Goal: Transaction & Acquisition: Purchase product/service

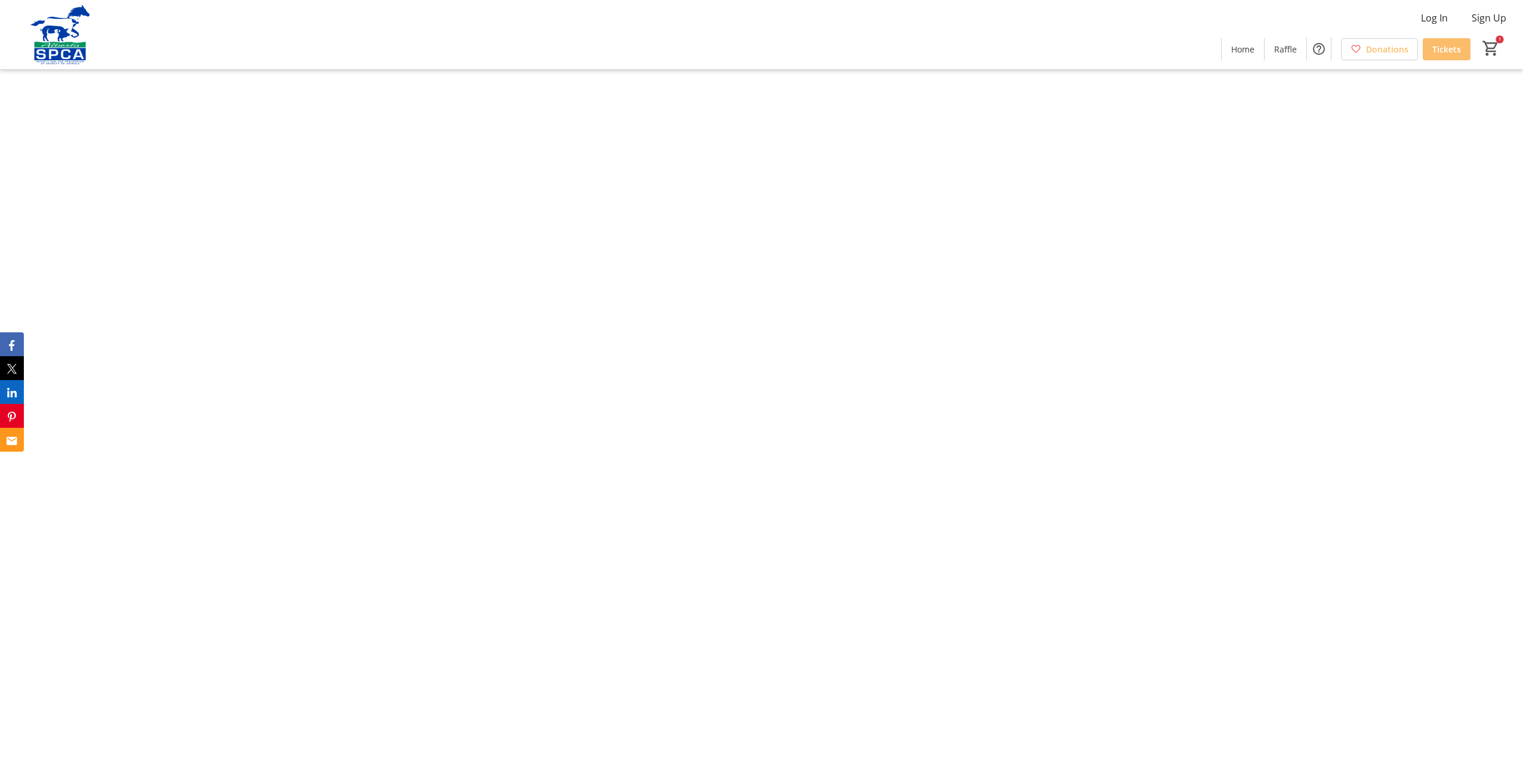
type input "0"
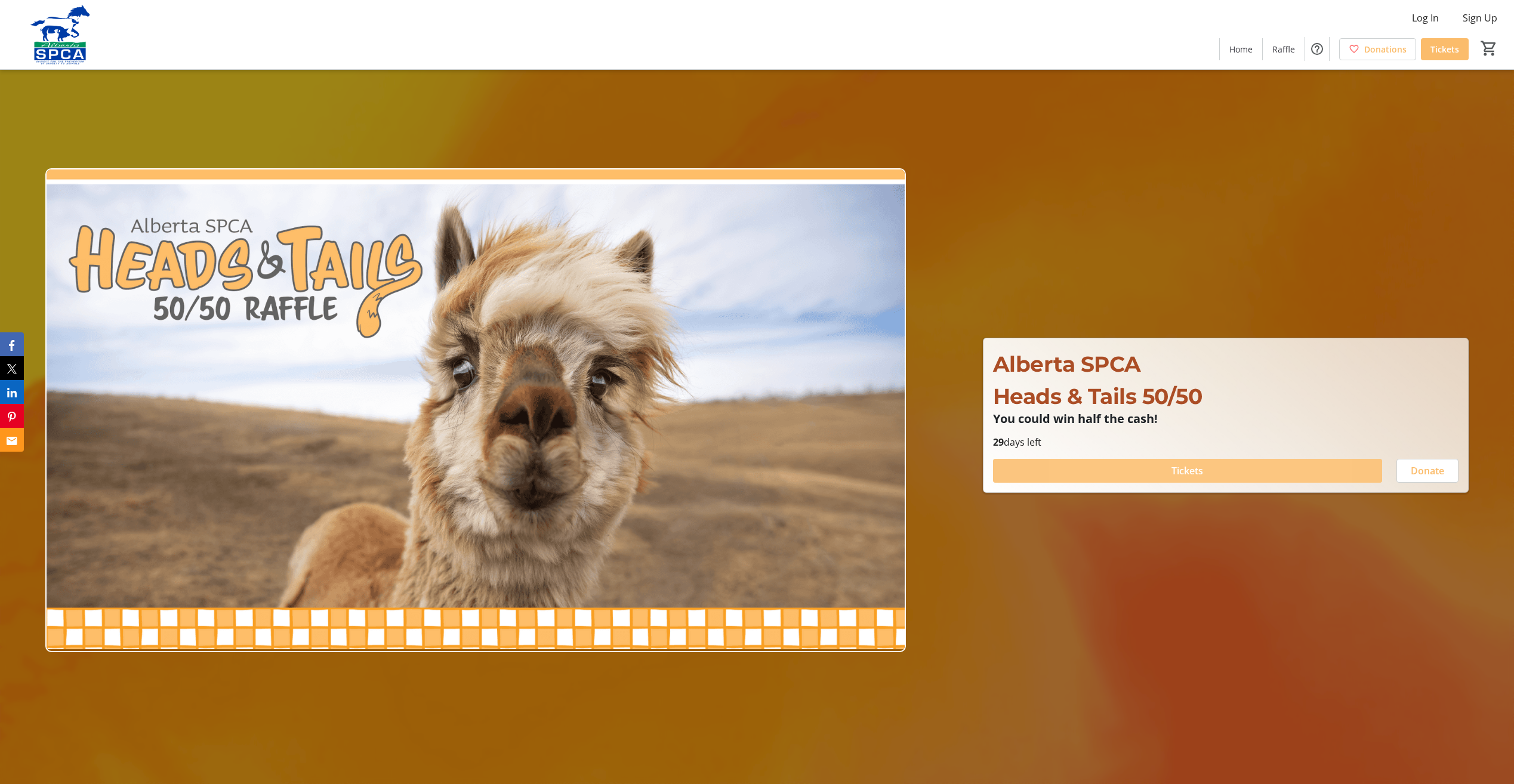
click at [1139, 469] on span at bounding box center [1187, 471] width 389 height 29
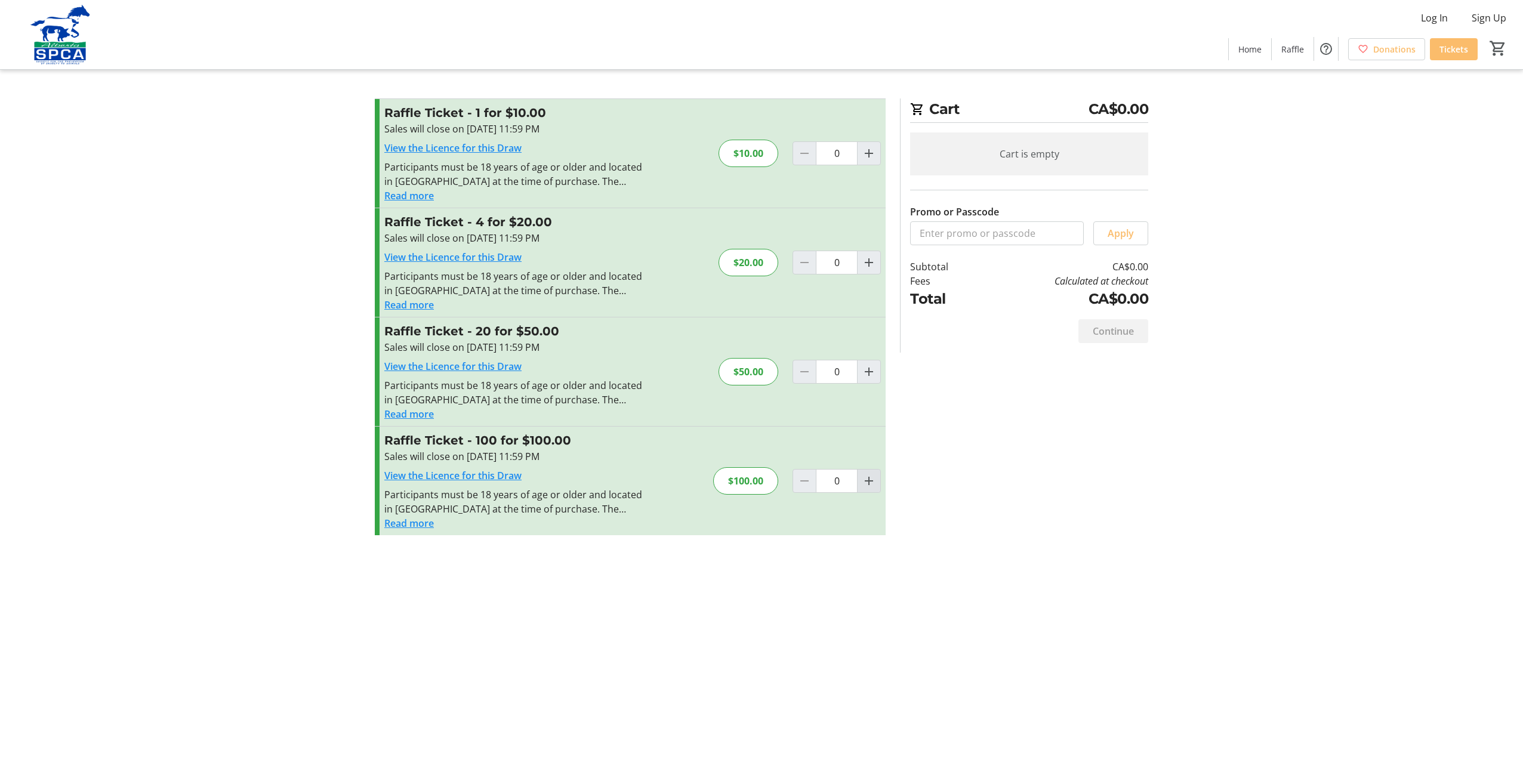
click at [869, 479] on mat-icon "Increment by one" at bounding box center [868, 480] width 14 height 14
type input "1"
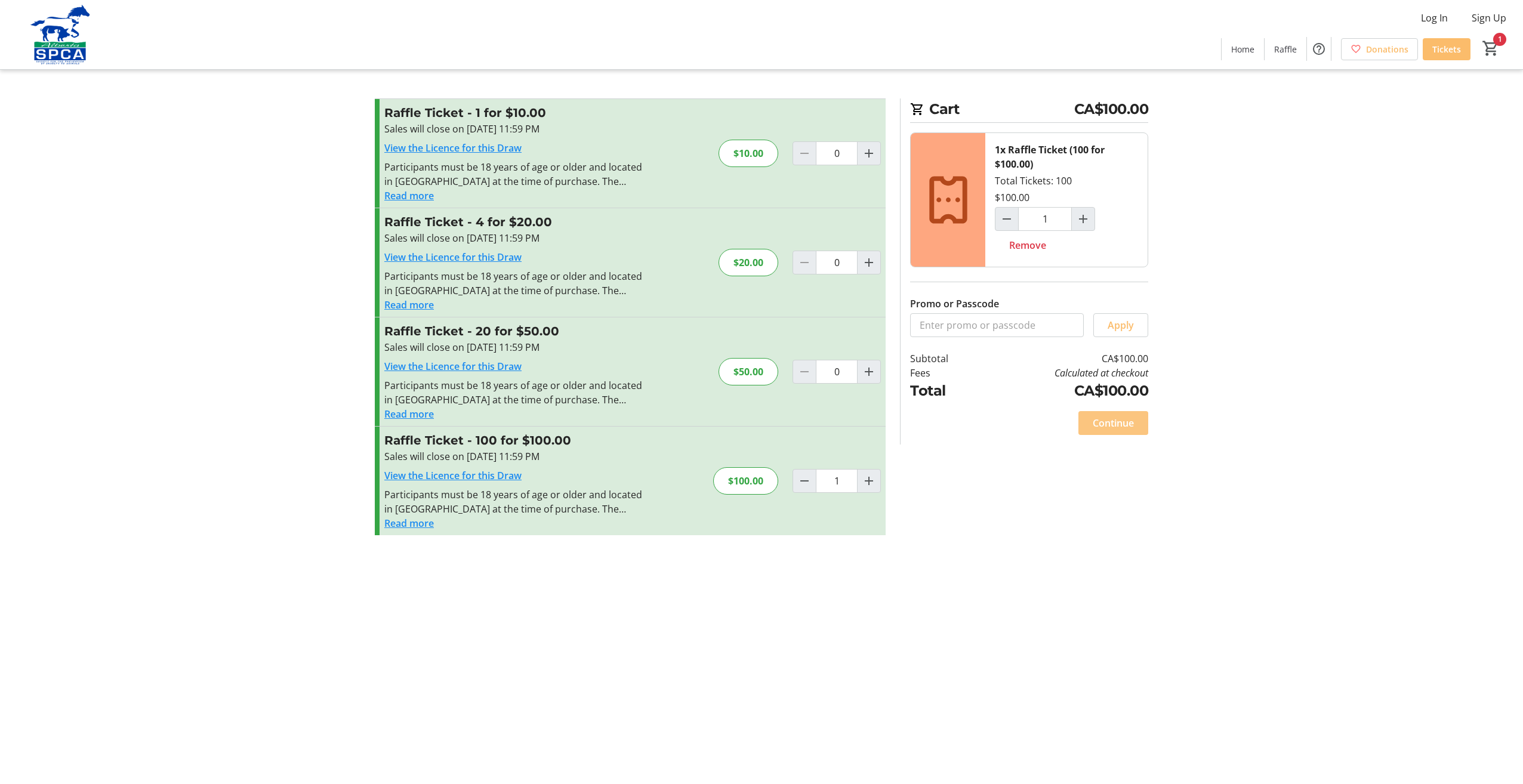
click at [1115, 423] on span "Continue" at bounding box center [1113, 422] width 41 height 14
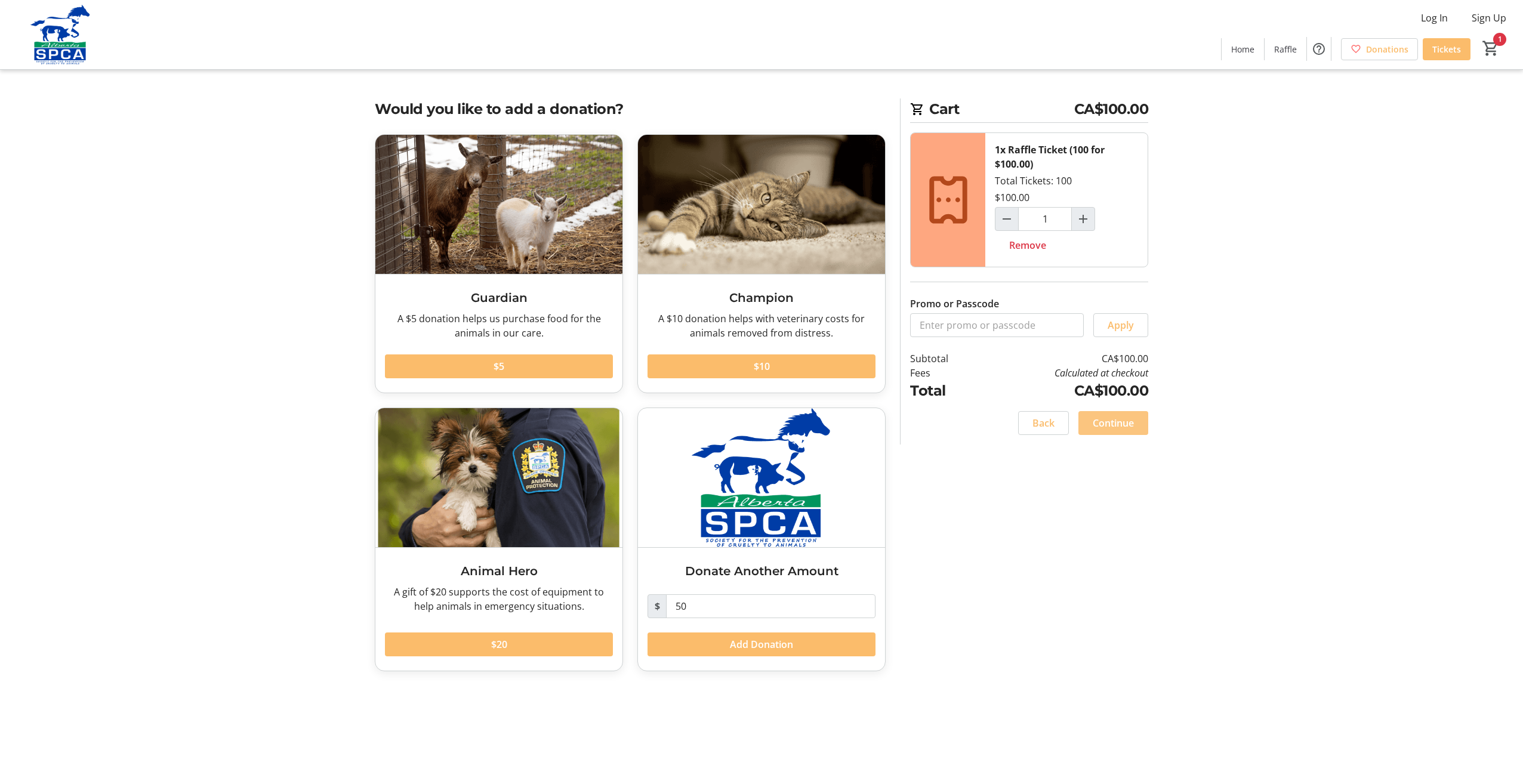
click at [1106, 425] on span "Continue" at bounding box center [1113, 422] width 41 height 14
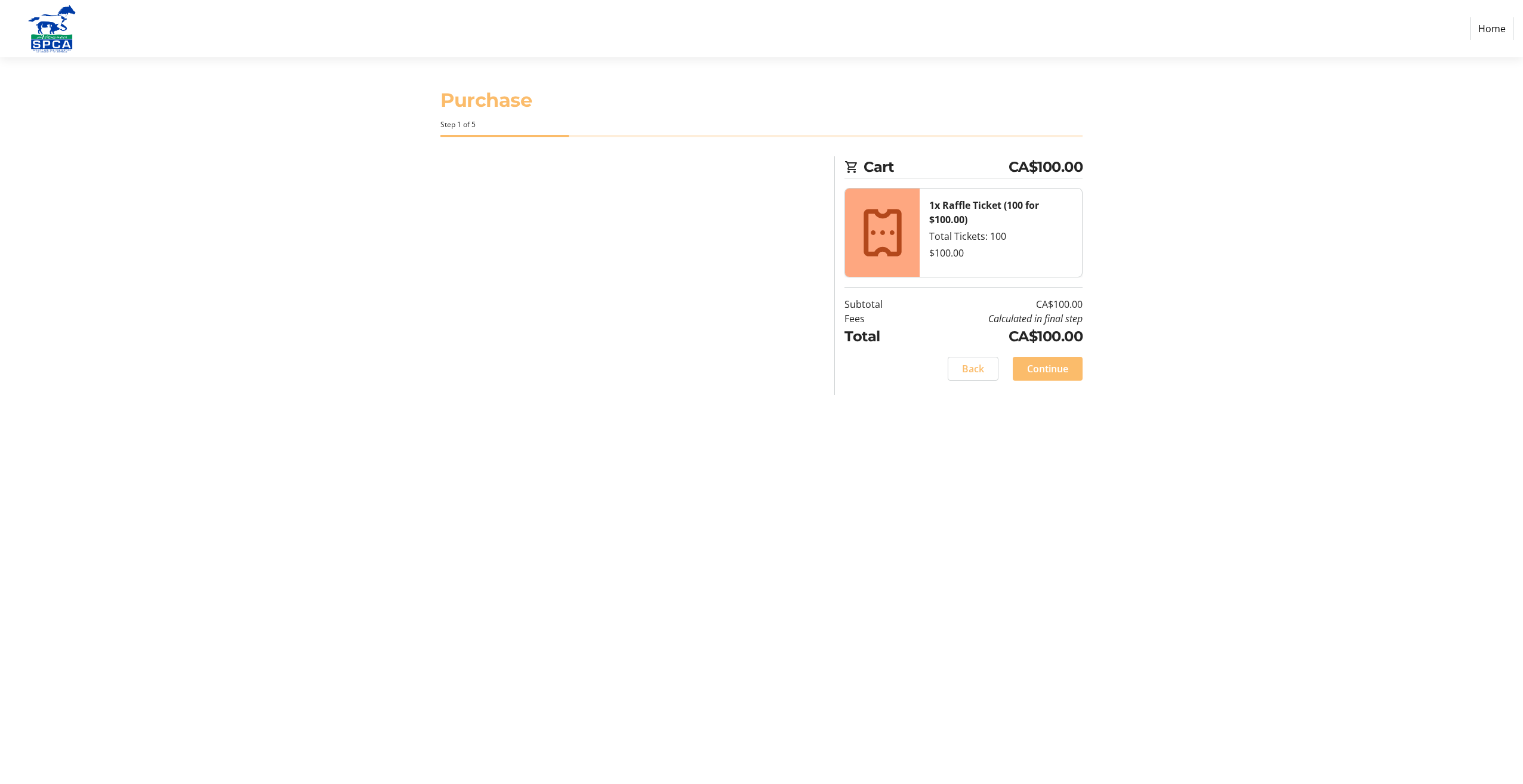
select select "CA"
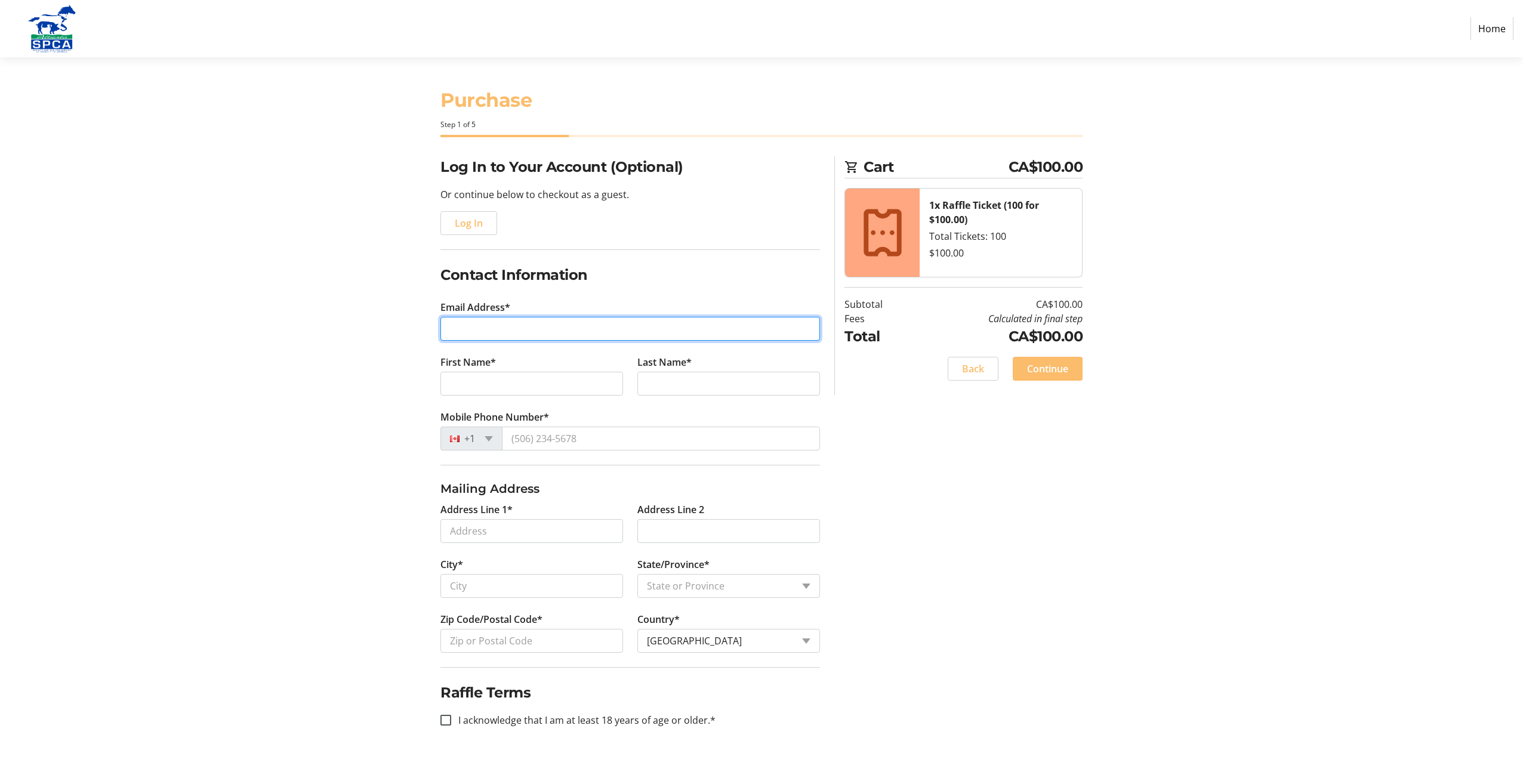
click at [472, 320] on input "Email Address*" at bounding box center [630, 329] width 379 height 24
type input "[PERSON_NAME][EMAIL_ADDRESS][PERSON_NAME][DOMAIN_NAME]"
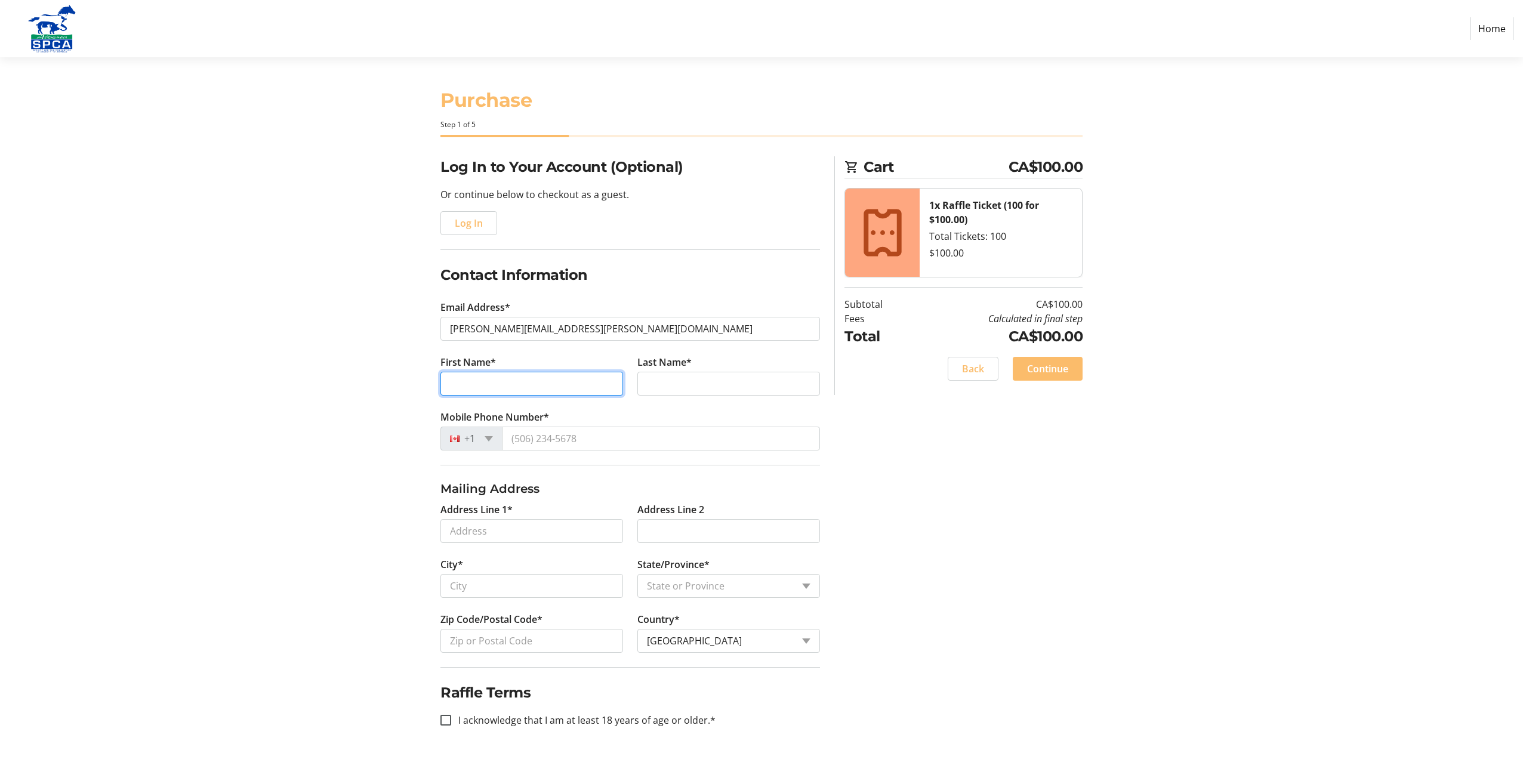
type input "[PERSON_NAME]"
type input "Musak"
type input "[PHONE_NUMBER]"
type input "12B [STREET_ADDRESS]"
type input "[GEOGRAPHIC_DATA]"
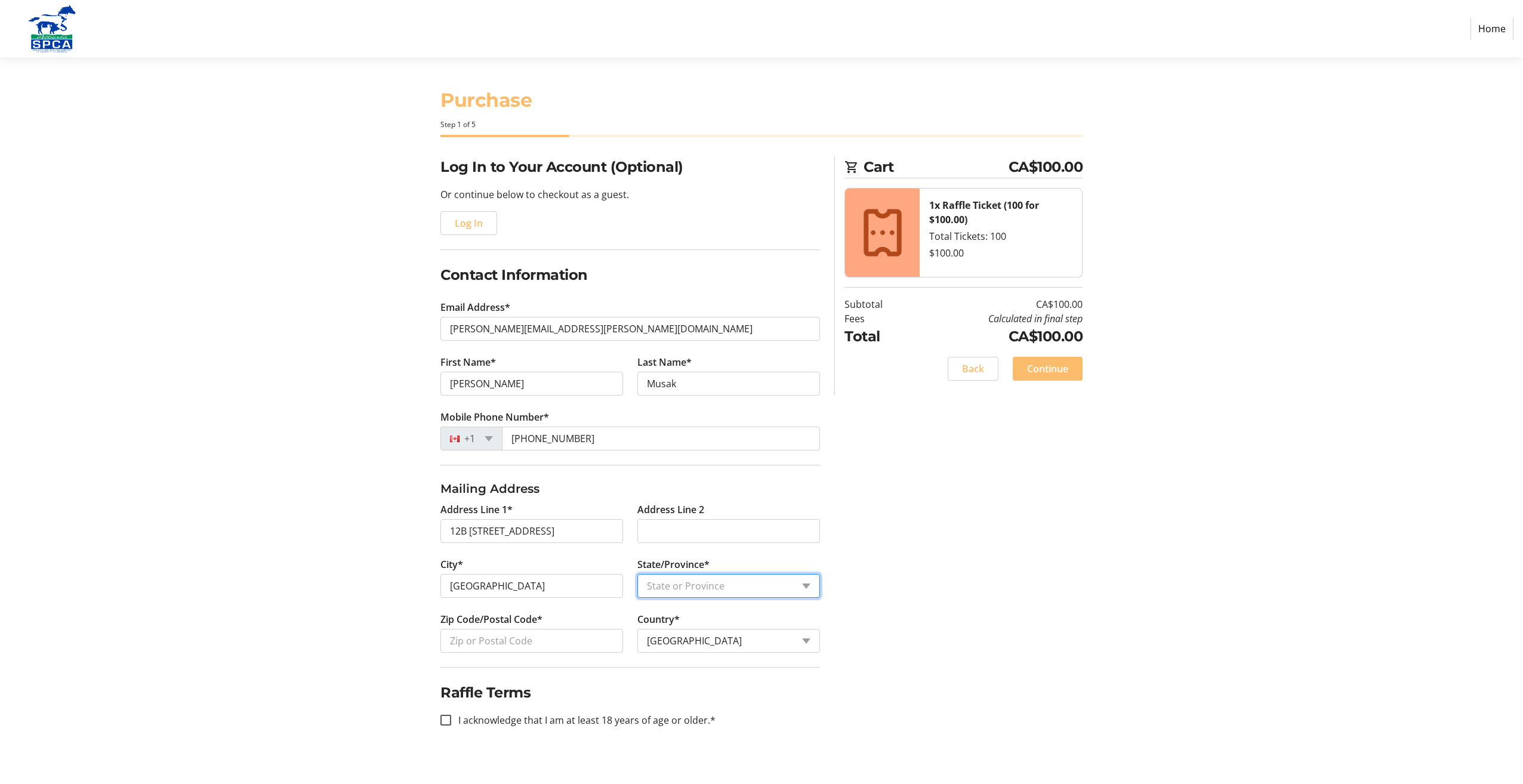
select select "AB"
type input "T2E6X8"
click at [517, 381] on input "[PERSON_NAME]" at bounding box center [532, 383] width 183 height 24
type input "[PERSON_NAME] [PERSON_NAME]"
type input "[PERSON_NAME] Homes"
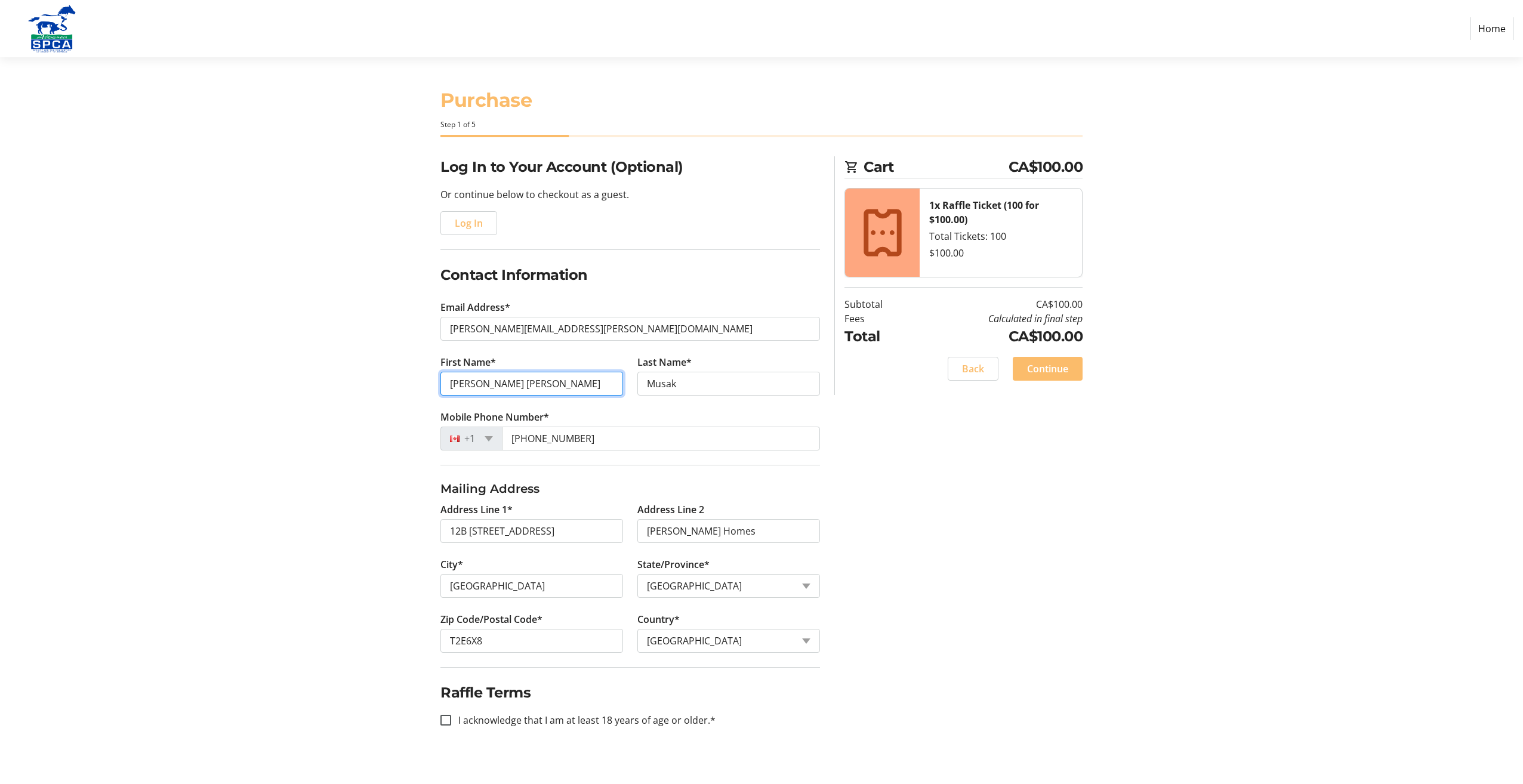
type input "[PERSON_NAME]"
click at [446, 724] on input "I acknowledge that I am at least 18 years of age or older.*" at bounding box center [445, 719] width 10 height 10
checkbox input "true"
click at [1043, 366] on span "Continue" at bounding box center [1047, 368] width 41 height 14
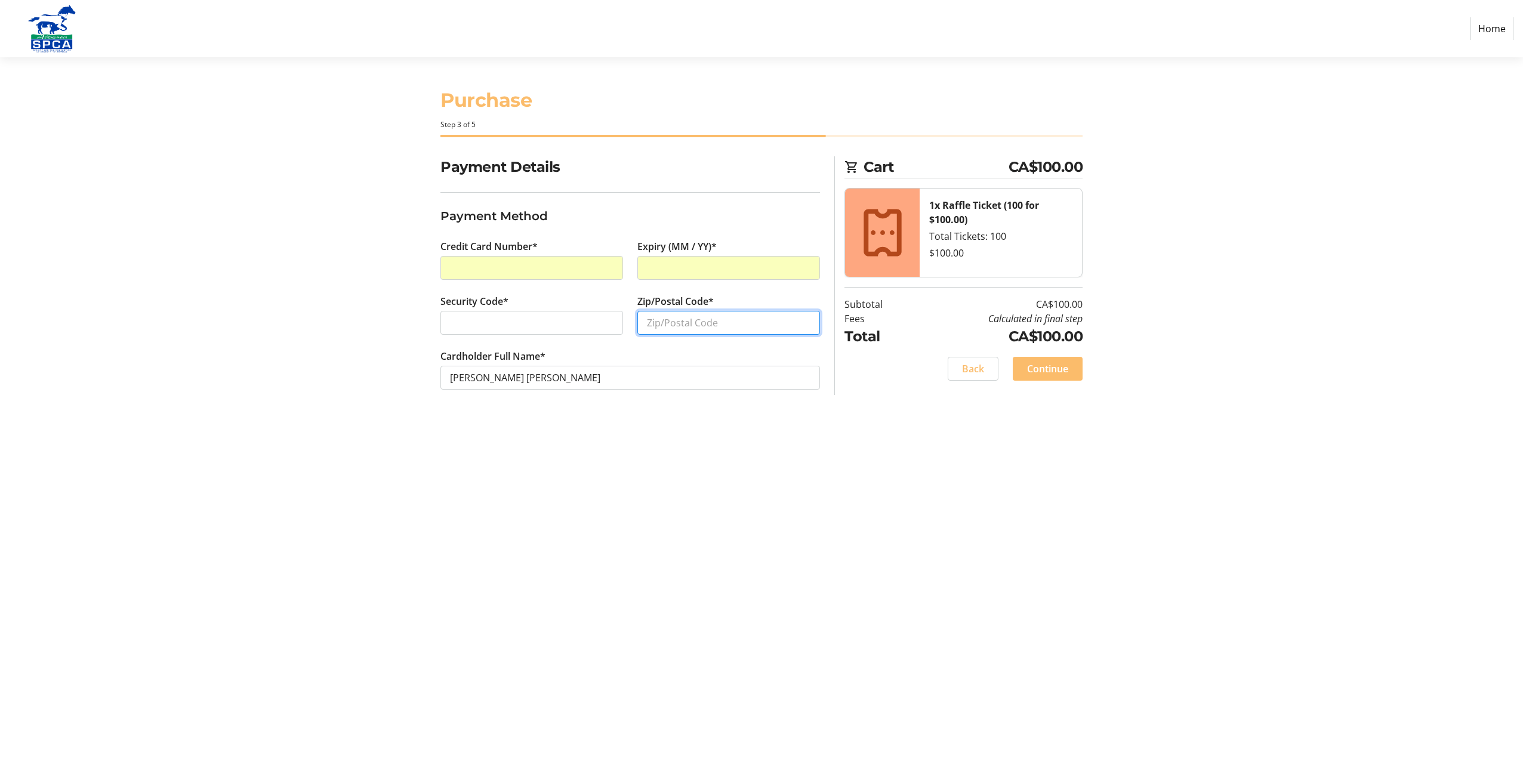
click at [676, 330] on input "Zip/Postal Code*" at bounding box center [729, 322] width 183 height 24
type input "t2e6x8"
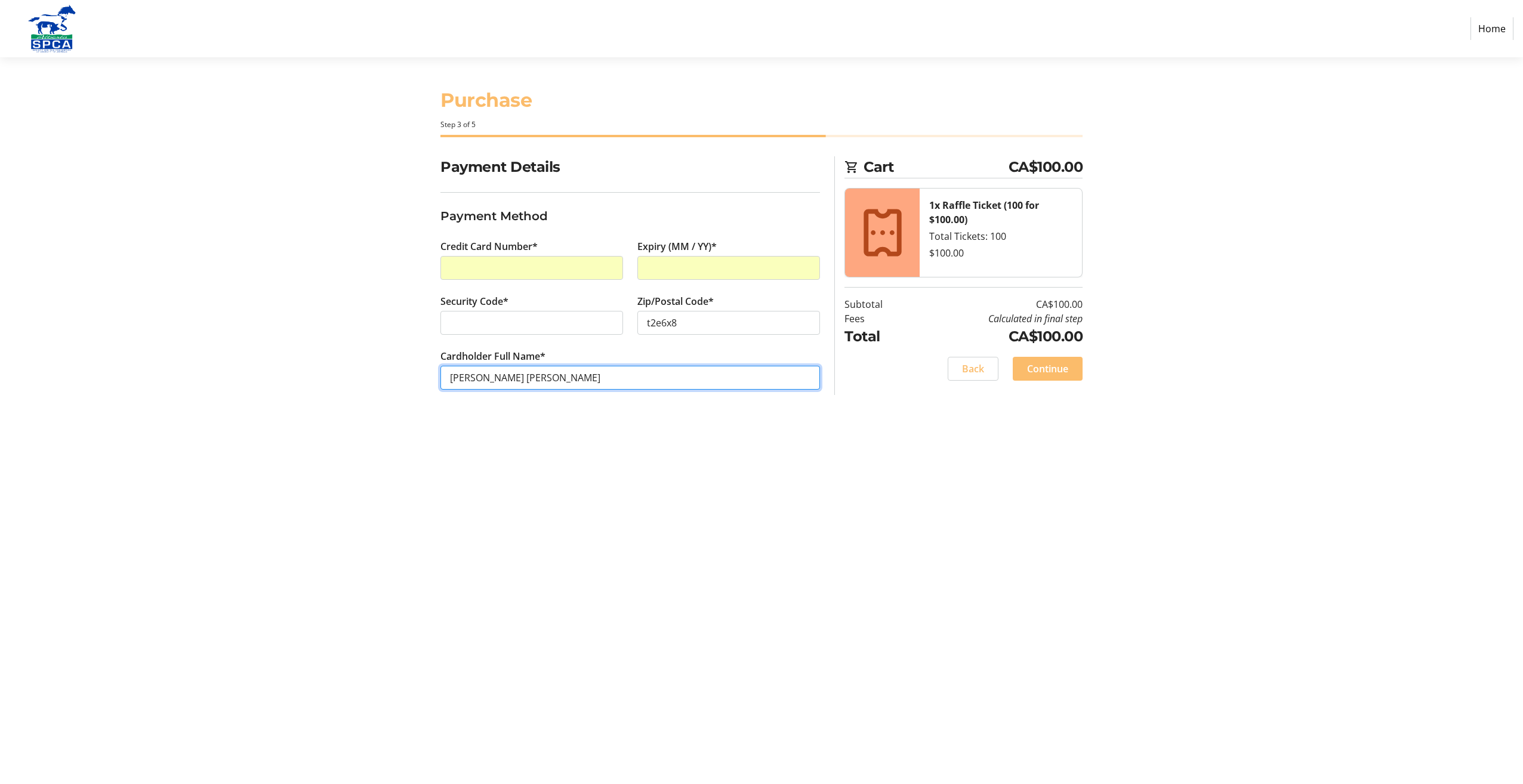
drag, startPoint x: 488, startPoint y: 377, endPoint x: 496, endPoint y: 385, distance: 11.3
click at [488, 377] on input "[PERSON_NAME] [PERSON_NAME]" at bounding box center [630, 377] width 379 height 24
type input "[PERSON_NAME]"
click at [1046, 370] on span "Continue" at bounding box center [1047, 368] width 41 height 14
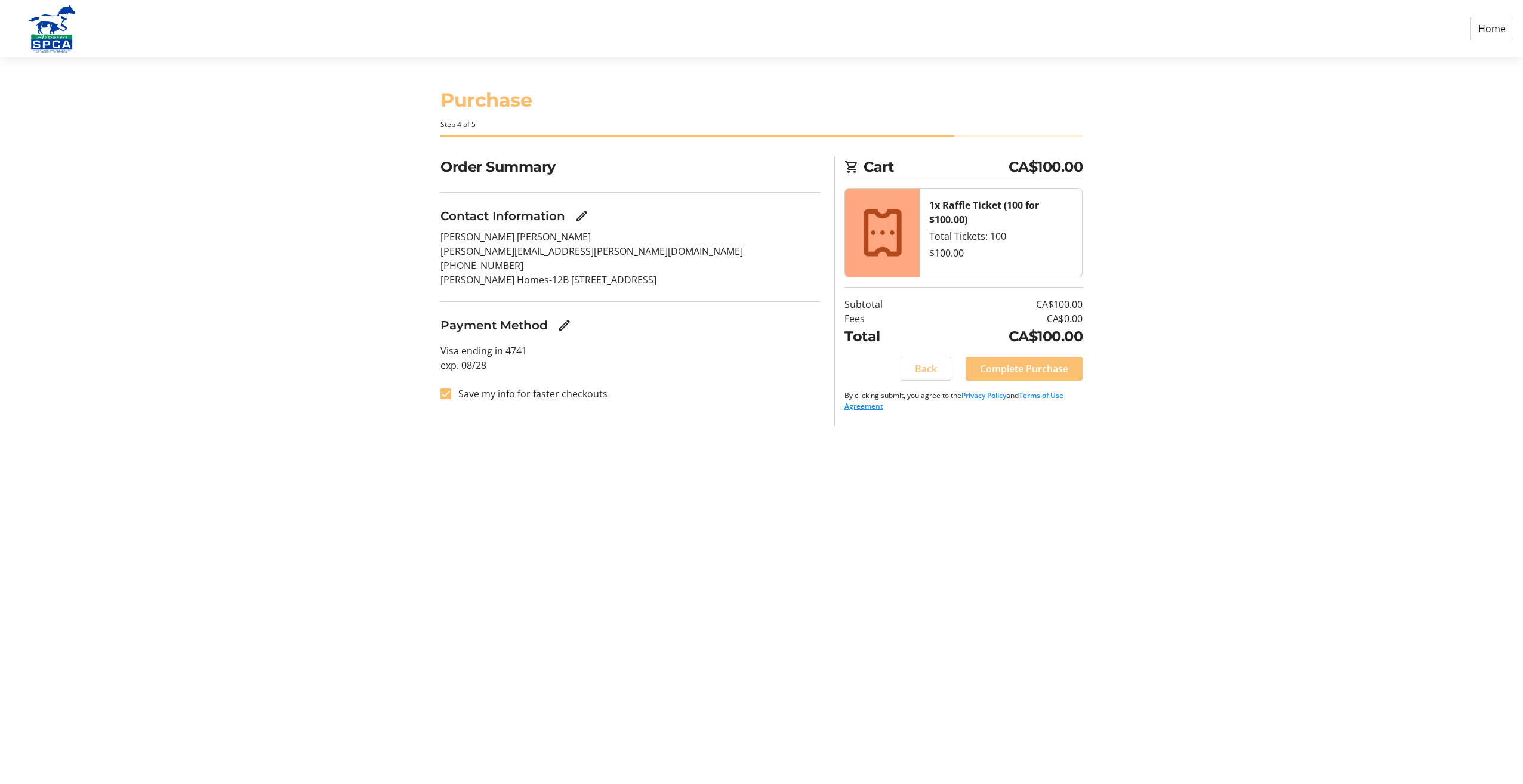
click at [1046, 371] on span "Complete Purchase" at bounding box center [1024, 368] width 89 height 14
